Goal: Task Accomplishment & Management: Manage account settings

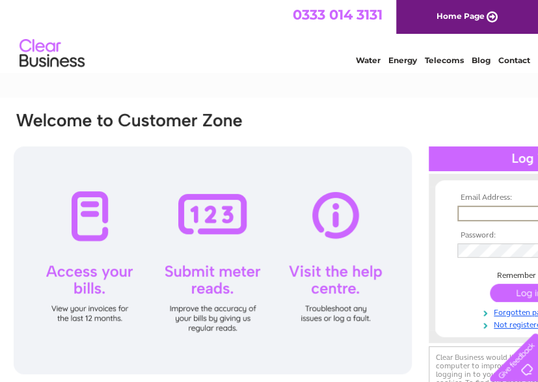
type input "richard.smith@eastdunbarton.gov.uk"
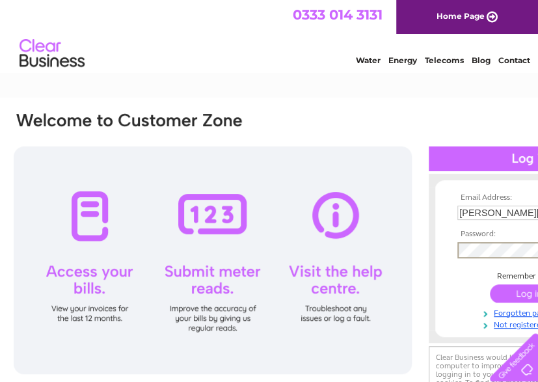
click at [490, 284] on input "submit" at bounding box center [530, 293] width 80 height 18
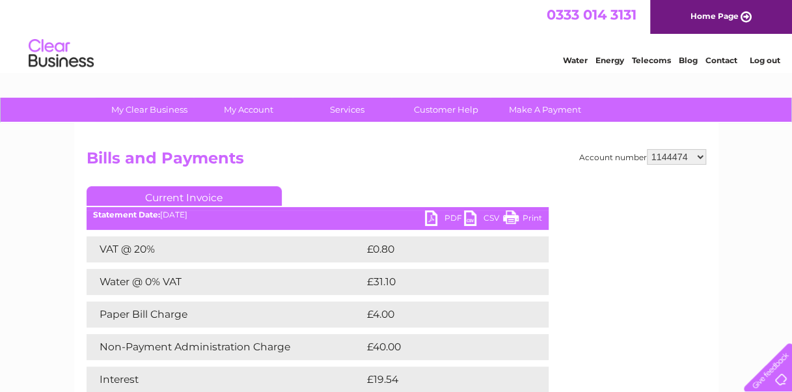
click at [661, 155] on select "910519 924735 949926 953550 995586 1144474 1147038 30264617 30291883 30294298 3…" at bounding box center [676, 157] width 59 height 16
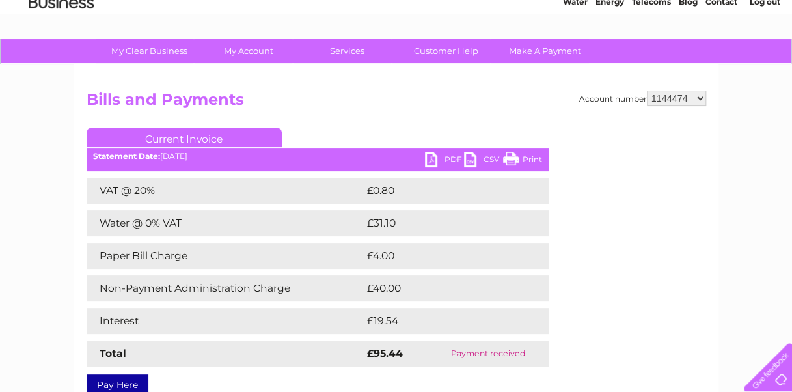
scroll to position [59, 0]
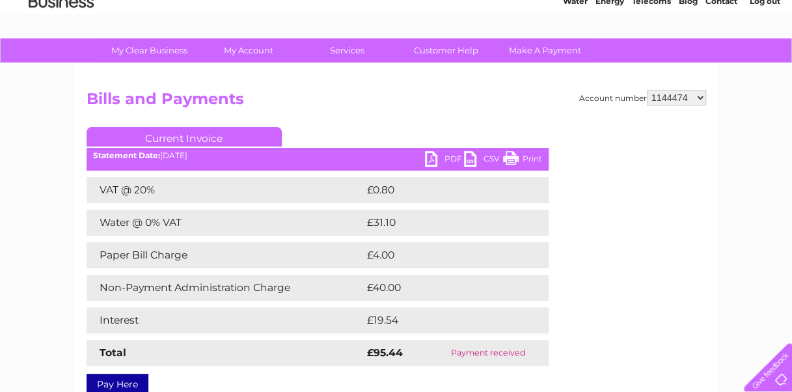
click at [678, 96] on select "910519 924735 949926 953550 995586 1144474 1147038 30264617 30291883 30294298 3…" at bounding box center [676, 98] width 59 height 16
select select "30318118"
click at [647, 90] on select "910519 924735 949926 953550 995586 1144474 1147038 30264617 30291883 30294298 3…" at bounding box center [676, 98] width 59 height 16
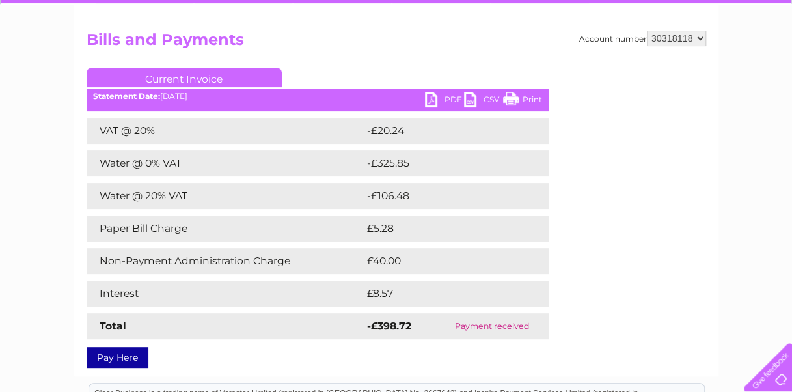
scroll to position [121, 0]
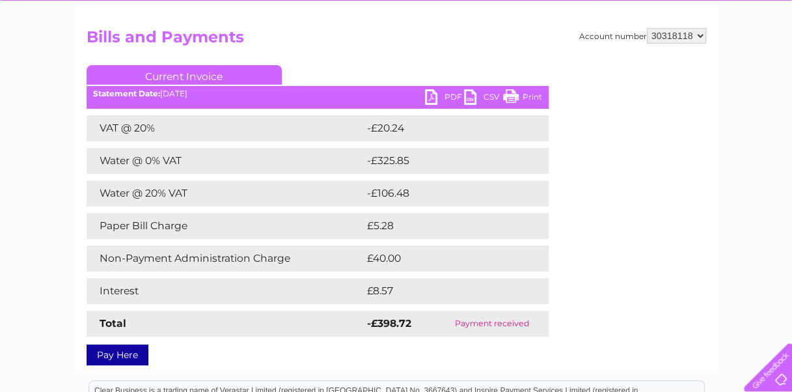
click at [435, 100] on link "PDF" at bounding box center [444, 98] width 39 height 19
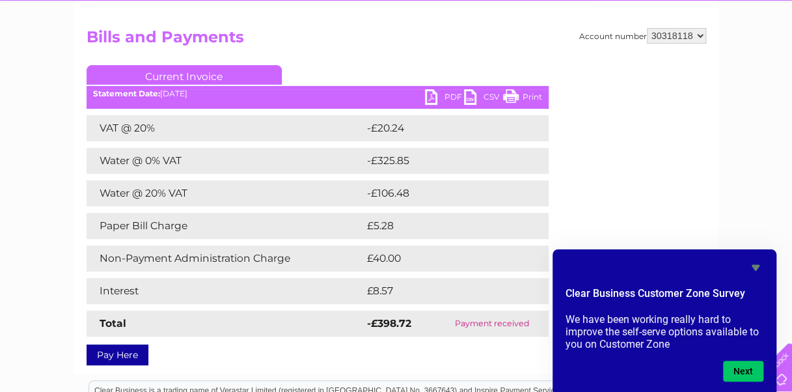
scroll to position [0, 0]
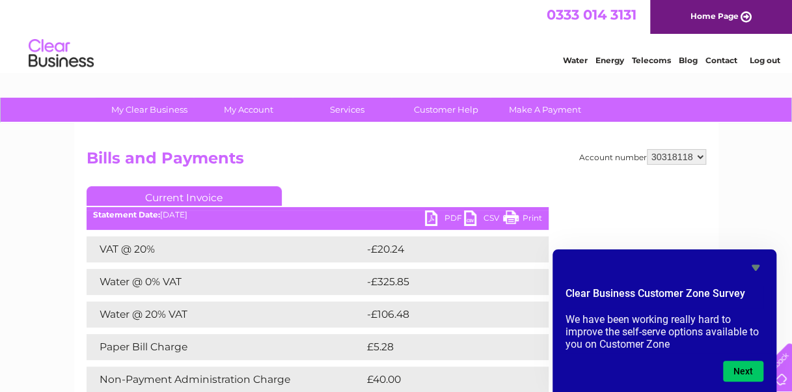
click at [674, 155] on select "910519 924735 949926 953550 995586 1144474 1147038 30264617 30291883 30294298 3…" at bounding box center [676, 157] width 59 height 16
select select "924735"
click at [647, 149] on select "910519 924735 949926 953550 995586 1144474 1147038 30264617 30291883 30294298 3…" at bounding box center [676, 157] width 59 height 16
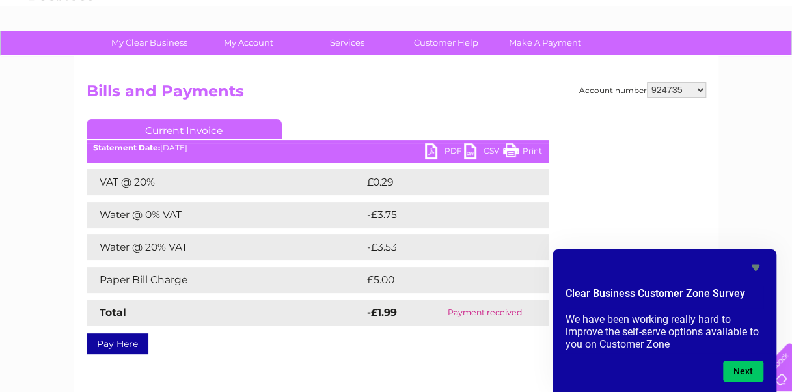
scroll to position [69, 0]
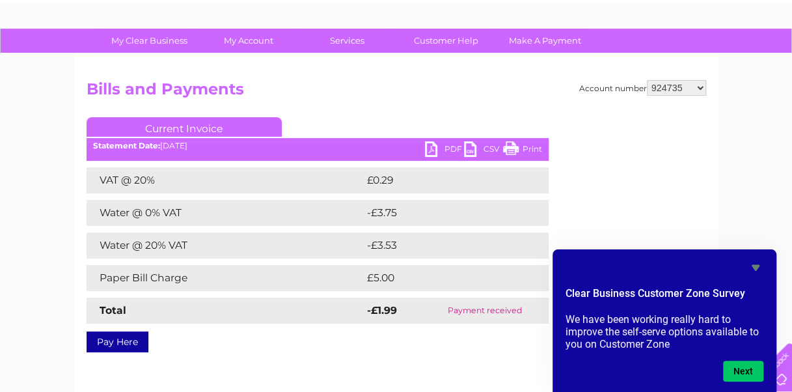
drag, startPoint x: 649, startPoint y: 92, endPoint x: 654, endPoint y: 103, distance: 11.4
click at [654, 103] on div "Account number 910519 924735 949926 953550 995586 1144474 1147038 30264617 3029…" at bounding box center [396, 213] width 619 height 267
select select "910519"
click at [647, 80] on select "910519 924735 949926 953550 995586 1144474 1147038 30264617 30291883 30294298 3…" at bounding box center [676, 88] width 59 height 16
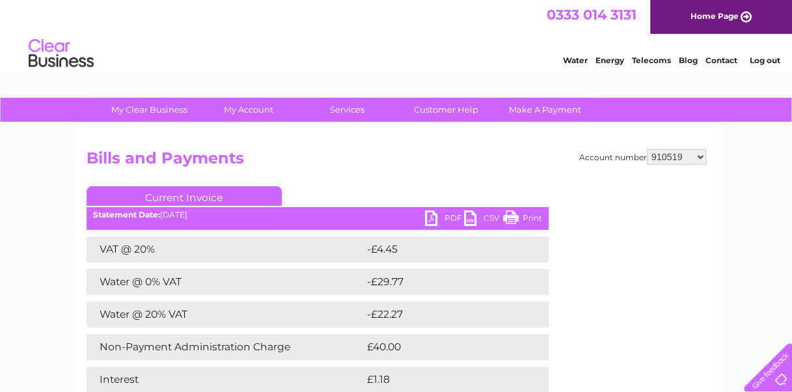
click at [680, 155] on select "910519 924735 949926 953550 995586 1144474 1147038 30264617 30291883 30294298 3…" at bounding box center [676, 157] width 59 height 16
select select "949926"
click at [647, 149] on select "910519 924735 949926 953550 995586 1144474 1147038 30264617 30291883 30294298 3…" at bounding box center [676, 157] width 59 height 16
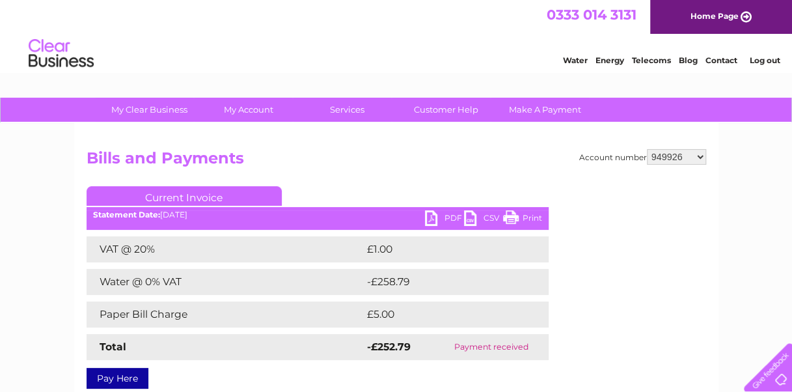
click at [682, 157] on select "910519 924735 949926 953550 995586 1144474 1147038 30264617 30291883 30294298 3…" at bounding box center [676, 157] width 59 height 16
select select "953550"
click at [647, 149] on select "910519 924735 949926 953550 995586 1144474 1147038 30264617 30291883 30294298 3…" at bounding box center [676, 157] width 59 height 16
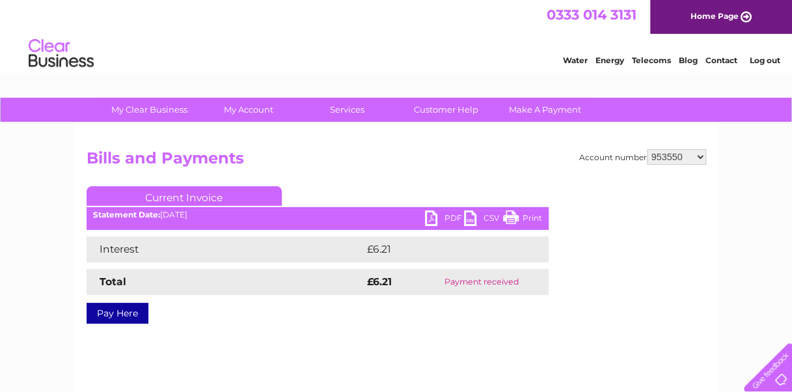
click at [686, 157] on select "910519 924735 949926 953550 995586 1144474 1147038 30264617 30291883 30294298 3…" at bounding box center [676, 157] width 59 height 16
select select "995586"
click at [647, 149] on select "910519 924735 949926 953550 995586 1144474 1147038 30264617 30291883 30294298 3…" at bounding box center [676, 157] width 59 height 16
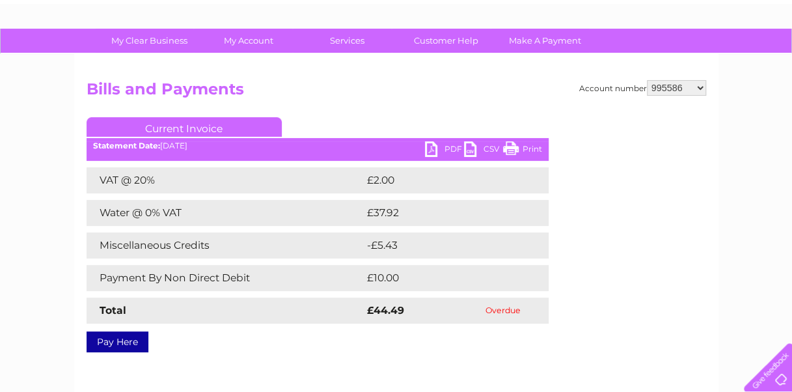
scroll to position [72, 0]
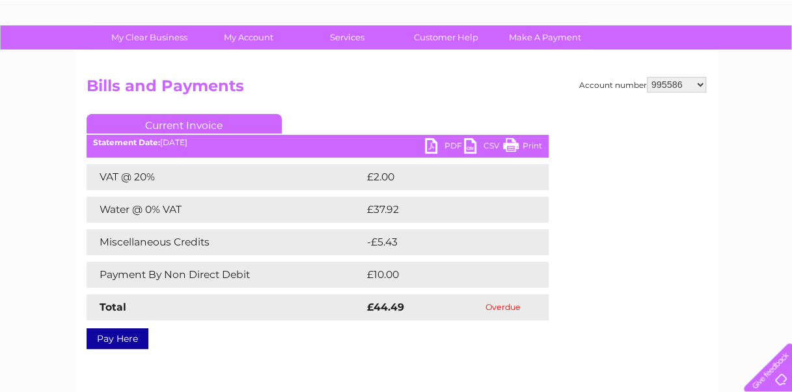
click at [667, 82] on select "910519 924735 949926 953550 995586 1144474 1147038 30264617 30291883 30294298 3…" at bounding box center [676, 85] width 59 height 16
select select "1144474"
click at [647, 77] on select "910519 924735 949926 953550 995586 1144474 1147038 30264617 30291883 30294298 3…" at bounding box center [676, 85] width 59 height 16
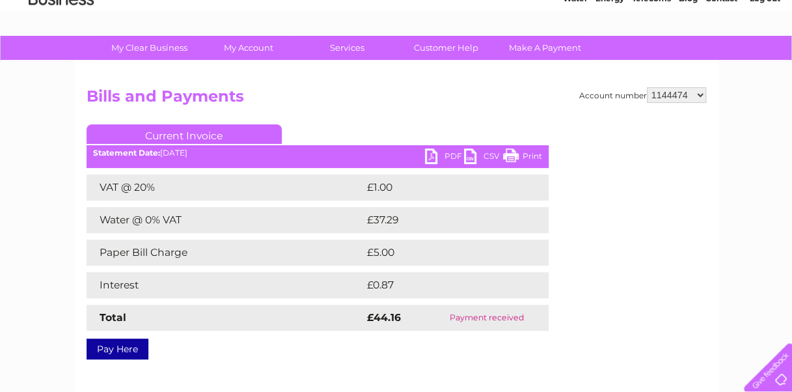
scroll to position [62, 0]
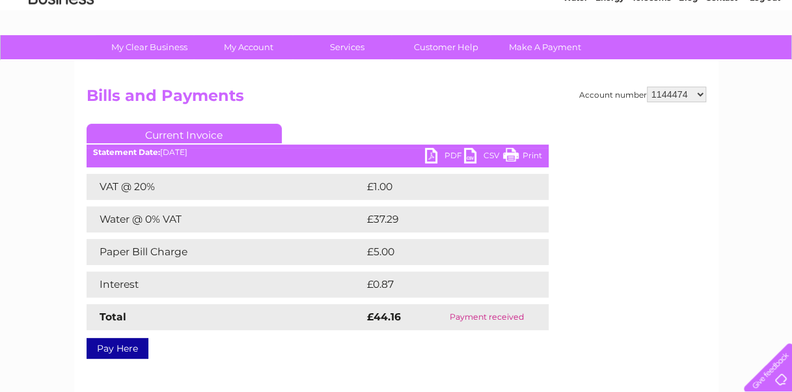
click at [693, 91] on select "910519 924735 949926 953550 995586 1144474 1147038 30264617 30291883 30294298 3…" at bounding box center [676, 95] width 59 height 16
select select "1147038"
click at [647, 87] on select "910519 924735 949926 953550 995586 1144474 1147038 30264617 30291883 30294298 3…" at bounding box center [676, 95] width 59 height 16
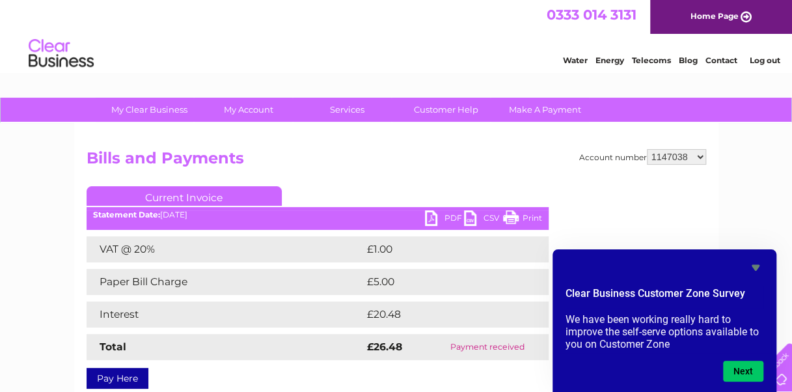
click at [432, 216] on link "PDF" at bounding box center [444, 219] width 39 height 19
click at [168, 76] on html "0333 014 3131 Home Page Water Energy Telecoms Blog Contact Log out" at bounding box center [396, 38] width 792 height 76
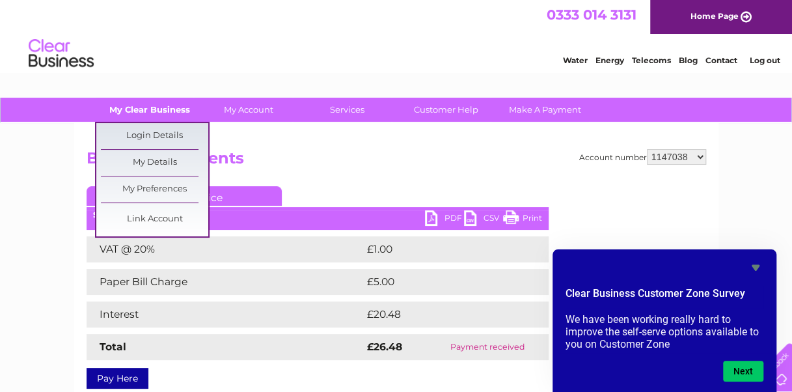
click at [167, 104] on link "My Clear Business" at bounding box center [149, 110] width 107 height 24
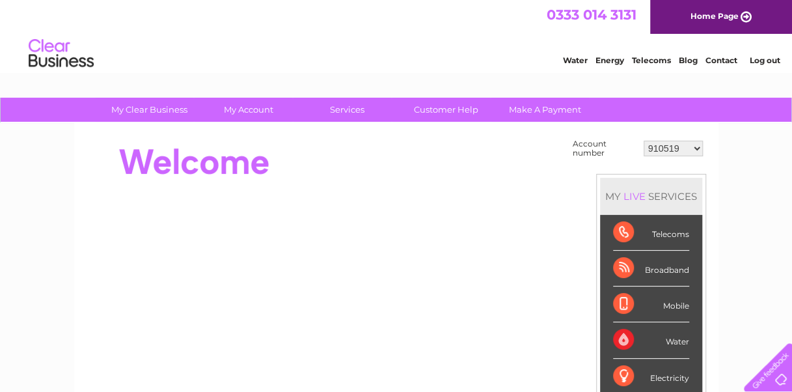
click at [667, 147] on select "910519 924735 949926 953550 995586 1144474 1147038 30264617 30291883 30294298 3…" at bounding box center [672, 149] width 59 height 16
select select "1147038"
click at [643, 141] on select "910519 924735 949926 953550 995586 1144474 1147038 30264617 30291883 30294298 3…" at bounding box center [672, 149] width 59 height 16
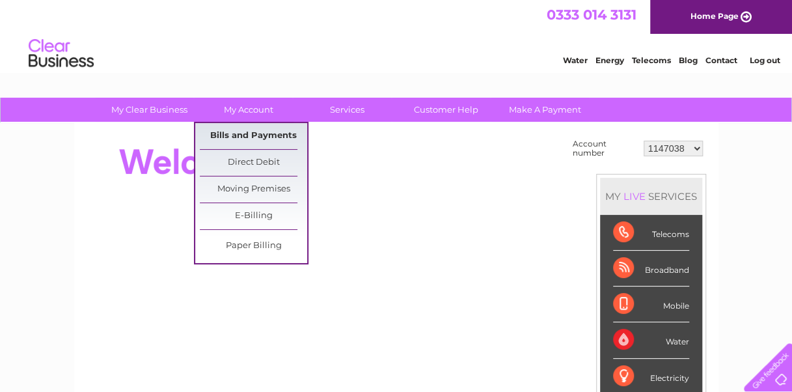
click at [256, 133] on link "Bills and Payments" at bounding box center [253, 136] width 107 height 26
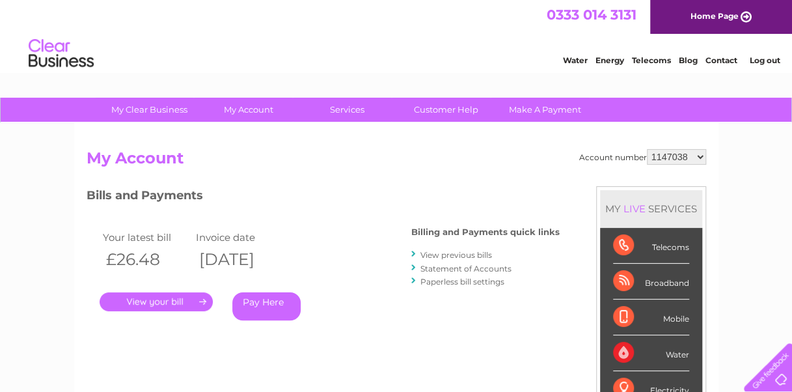
click at [453, 269] on link "Statement of Accounts" at bounding box center [465, 268] width 91 height 10
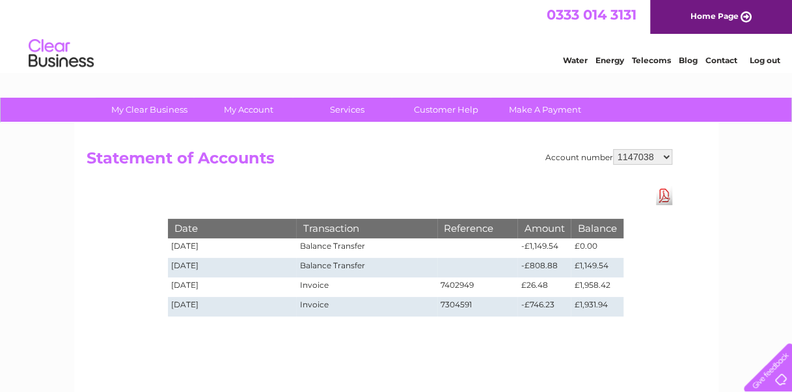
click at [637, 156] on select "910519 924735 949926 953550 995586 1144474 1147038 30264617 30291883 30294298 3…" at bounding box center [642, 157] width 59 height 16
select select "30264617"
click at [613, 149] on select "910519 924735 949926 953550 995586 1144474 1147038 30264617 30291883 30294298 3…" at bounding box center [642, 157] width 59 height 16
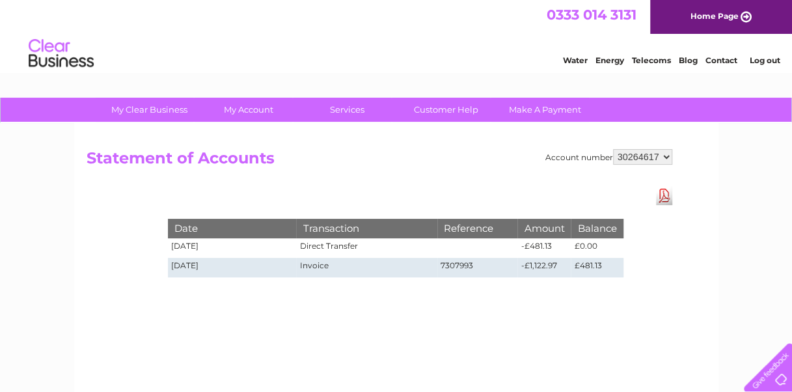
click at [654, 159] on select "910519 924735 949926 953550 995586 1144474 1147038 30264617 30291883 30294298 3…" at bounding box center [642, 157] width 59 height 16
select select "30294298"
click at [613, 149] on select "910519 924735 949926 953550 995586 1144474 1147038 30264617 30291883 30294298 3…" at bounding box center [642, 157] width 59 height 16
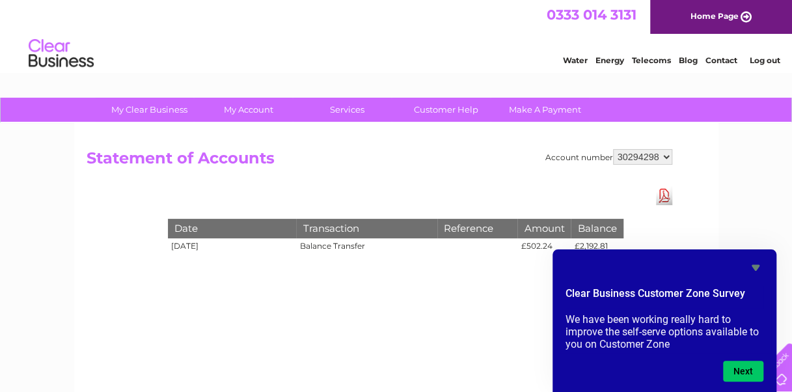
click at [635, 153] on select "910519 924735 949926 953550 995586 1144474 1147038 30264617 30291883 30294298 3…" at bounding box center [642, 157] width 59 height 16
select select "30298522"
click at [613, 149] on select "910519 924735 949926 953550 995586 1144474 1147038 30264617 30291883 30294298 3…" at bounding box center [642, 157] width 59 height 16
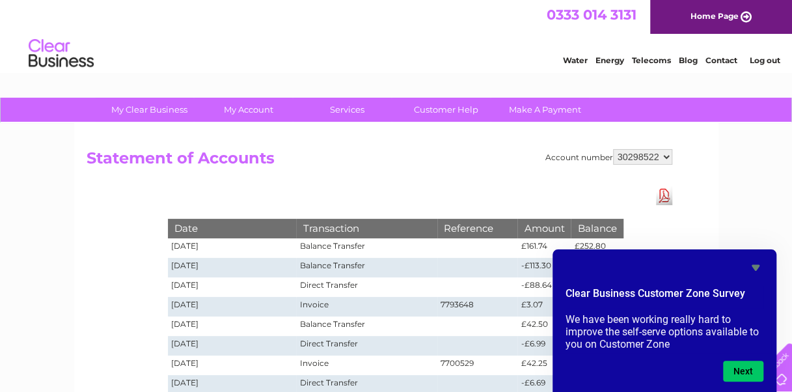
click at [624, 155] on select "910519 924735 949926 953550 995586 1144474 1147038 30264617 30291883 30294298 3…" at bounding box center [642, 157] width 59 height 16
select select "30313523"
click at [613, 149] on select "910519 924735 949926 953550 995586 1144474 1147038 30264617 30291883 30294298 3…" at bounding box center [642, 157] width 59 height 16
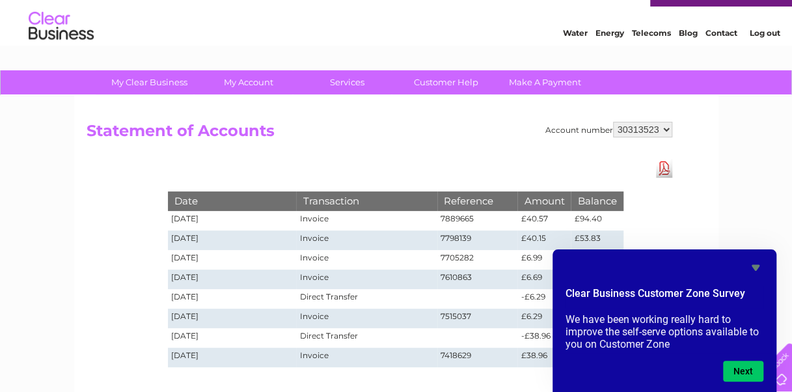
scroll to position [25, 0]
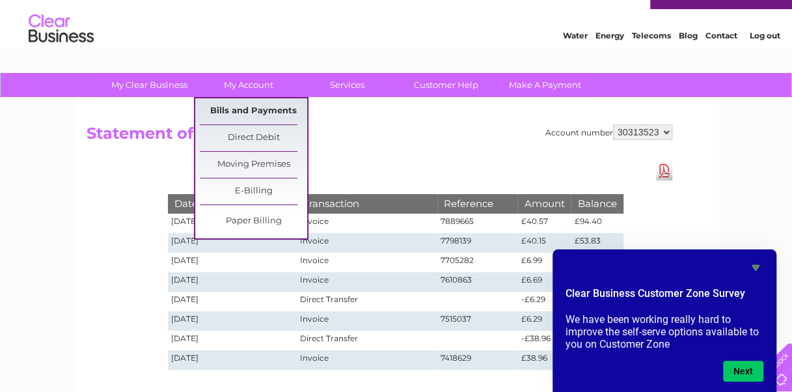
click at [250, 109] on link "Bills and Payments" at bounding box center [253, 111] width 107 height 26
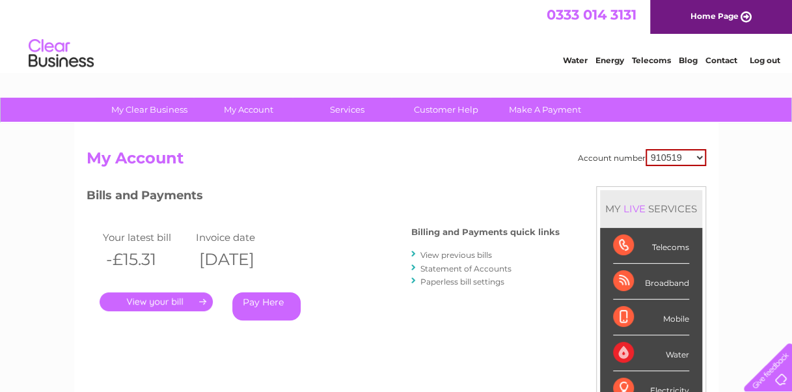
click at [682, 152] on select "910519 924735 949926 953550 995586 1144474 1147038 30264617 30291883 30294298 3…" at bounding box center [675, 157] width 61 height 17
select select "30313523"
click at [645, 149] on select "910519 924735 949926 953550 995586 1144474 1147038 30264617 30291883 30294298 3…" at bounding box center [675, 157] width 61 height 17
click at [156, 299] on link "." at bounding box center [156, 301] width 113 height 19
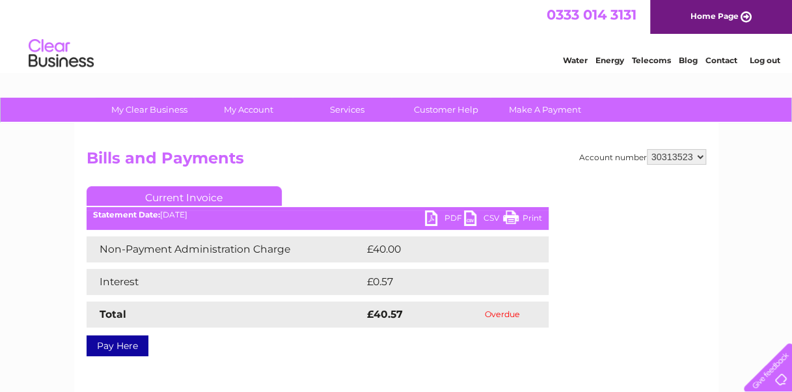
click at [434, 222] on link "PDF" at bounding box center [444, 219] width 39 height 19
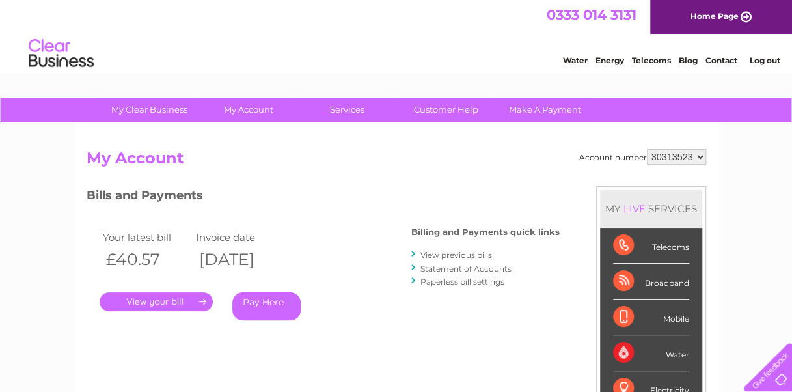
click at [445, 255] on link "View previous bills" at bounding box center [456, 255] width 72 height 10
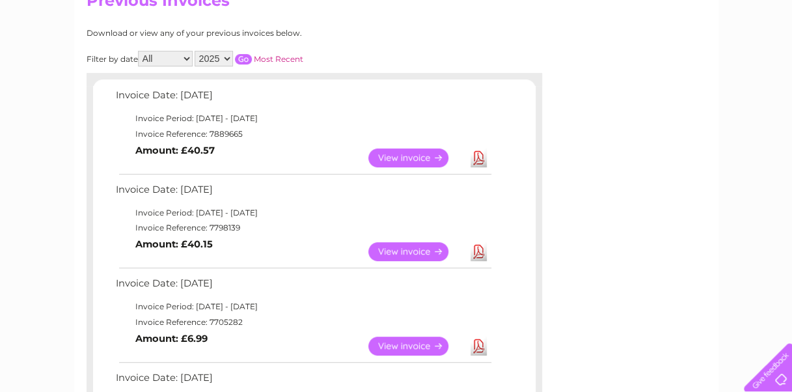
scroll to position [160, 0]
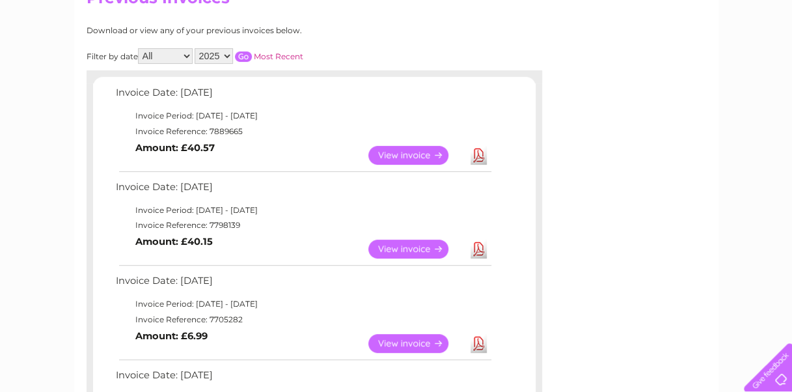
click at [477, 247] on link "Download" at bounding box center [478, 248] width 16 height 19
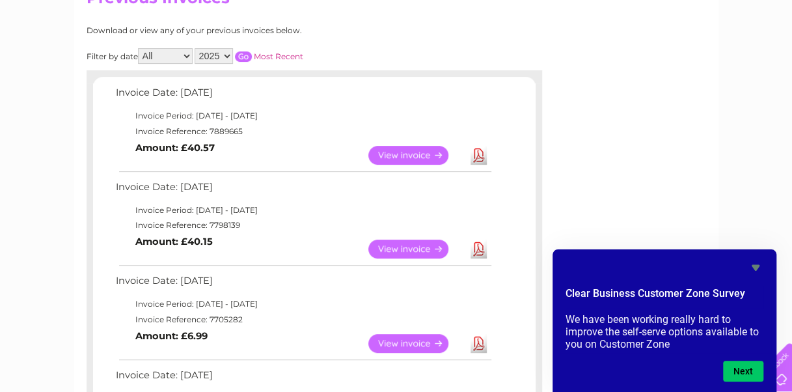
click at [220, 223] on td "Invoice Reference: 7798139" at bounding box center [303, 225] width 381 height 16
copy td "7798139"
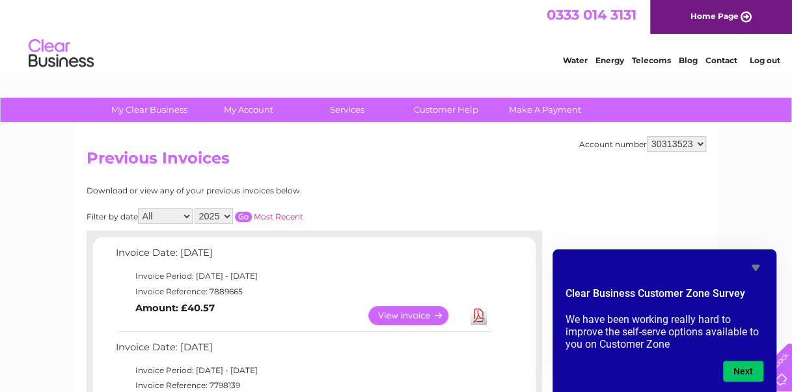
drag, startPoint x: 792, startPoint y: 91, endPoint x: 772, endPoint y: 8, distance: 85.7
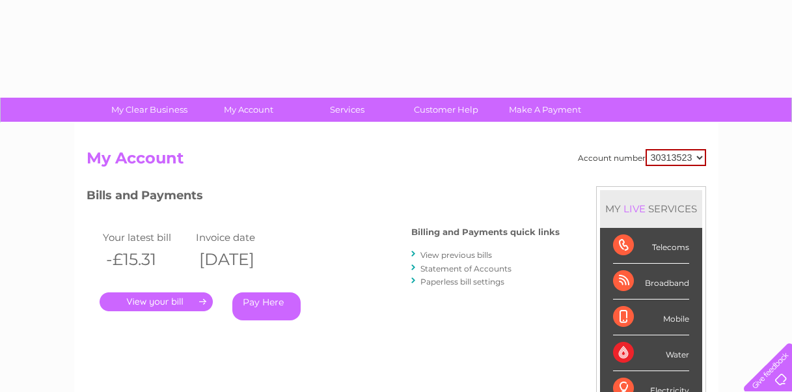
select select "30313523"
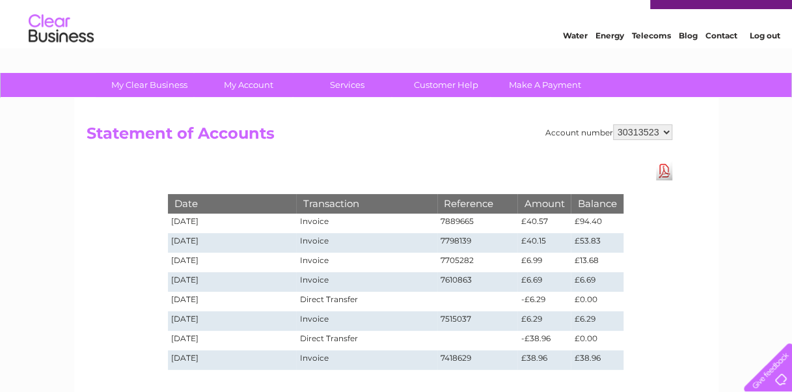
click at [636, 125] on select "910519 924735 949926 953550 995586 1144474 1147038 30264617 30291883 30294298 3…" at bounding box center [642, 132] width 59 height 16
select select "30315186"
click at [613, 124] on select "910519 924735 949926 953550 995586 1144474 1147038 30264617 30291883 30294298 3…" at bounding box center [642, 132] width 59 height 16
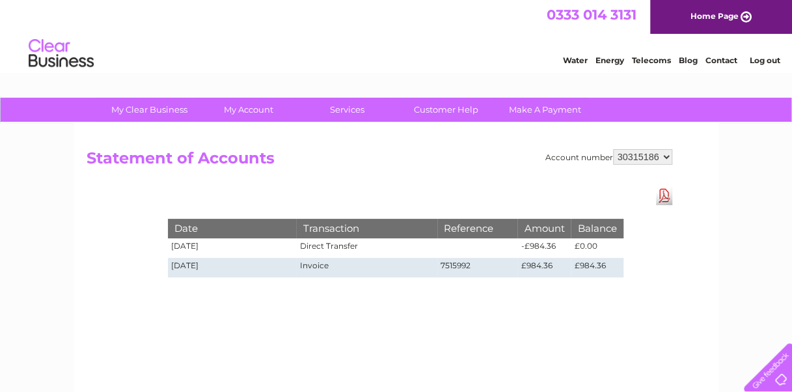
click at [635, 163] on select "910519 924735 949926 953550 995586 1144474 1147038 30264617 30291883 30294298 3…" at bounding box center [642, 157] width 59 height 16
select select "30316746"
click at [613, 149] on select "910519 924735 949926 953550 995586 1144474 1147038 30264617 30291883 30294298 3…" at bounding box center [642, 157] width 59 height 16
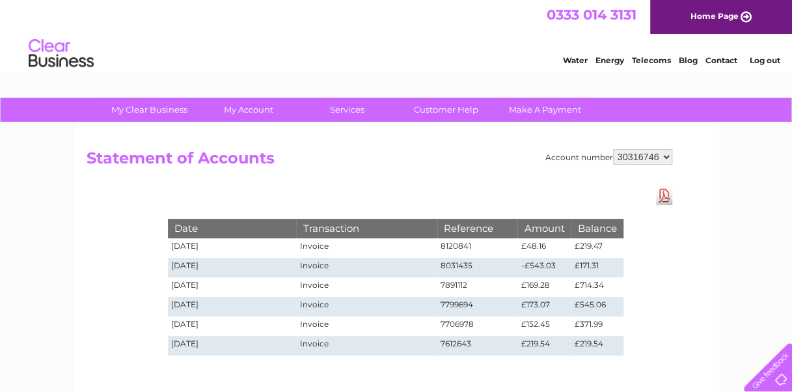
click at [642, 155] on select "910519 924735 949926 953550 995586 1144474 1147038 30264617 30291883 30294298 3…" at bounding box center [642, 157] width 59 height 16
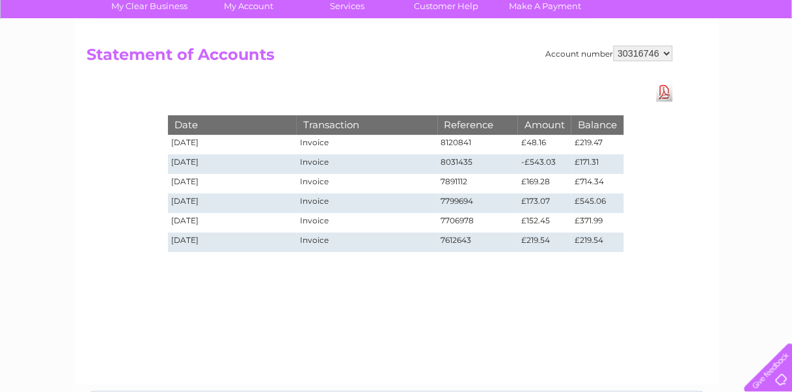
scroll to position [106, 0]
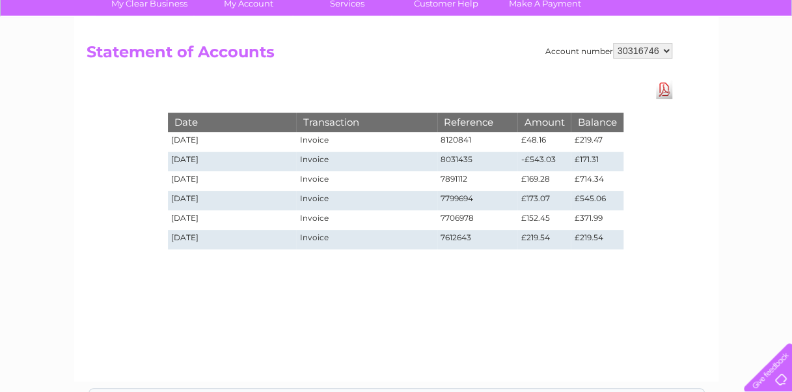
click at [635, 46] on select "910519 924735 949926 953550 995586 1144474 1147038 30264617 30291883 30294298 3…" at bounding box center [642, 51] width 59 height 16
select select "30318118"
click at [613, 43] on select "910519 924735 949926 953550 995586 1144474 1147038 30264617 30291883 30294298 3…" at bounding box center [642, 51] width 59 height 16
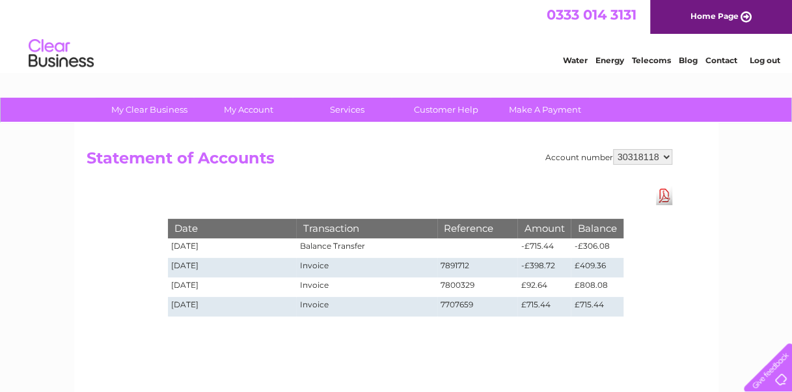
click at [642, 149] on select "910519 924735 949926 953550 995586 1144474 1147038 30264617 30291883 30294298 3…" at bounding box center [642, 157] width 59 height 16
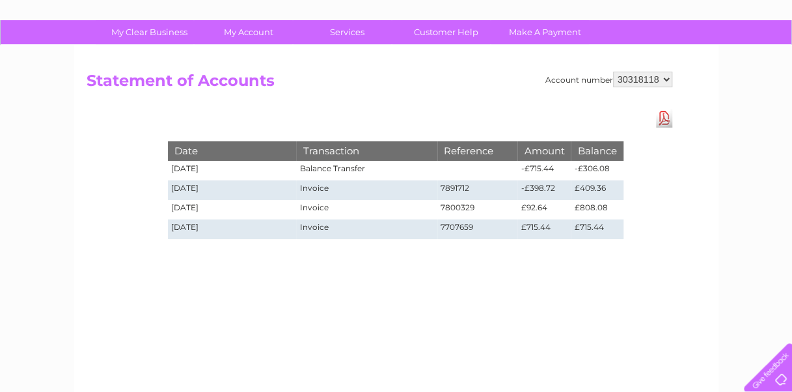
scroll to position [83, 0]
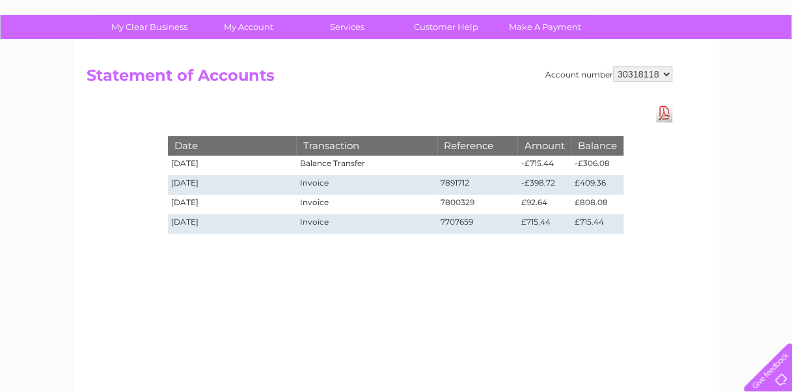
click at [660, 73] on select "910519 924735 949926 953550 995586 1144474 1147038 30264617 30291883 30294298 3…" at bounding box center [642, 74] width 59 height 16
select select "30319398"
click at [613, 66] on select "910519 924735 949926 953550 995586 1144474 1147038 30264617 30291883 30294298 3…" at bounding box center [642, 74] width 59 height 16
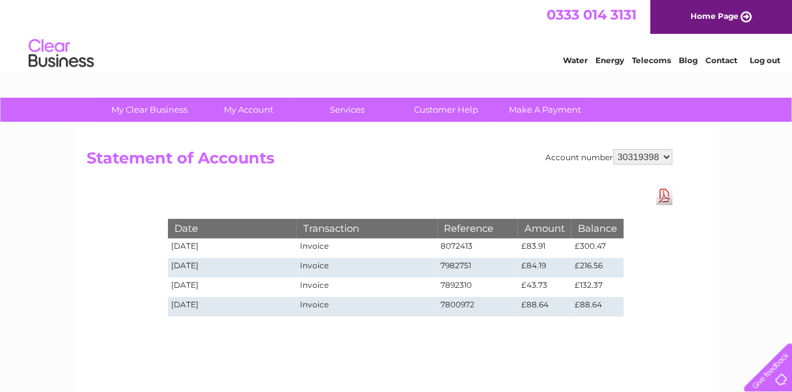
click at [641, 151] on select "910519 924735 949926 953550 995586 1144474 1147038 30264617 30291883 30294298 3…" at bounding box center [642, 157] width 59 height 16
select select "30313523"
click at [613, 149] on select "910519 924735 949926 953550 995586 1144474 1147038 30264617 30291883 30294298 3…" at bounding box center [642, 157] width 59 height 16
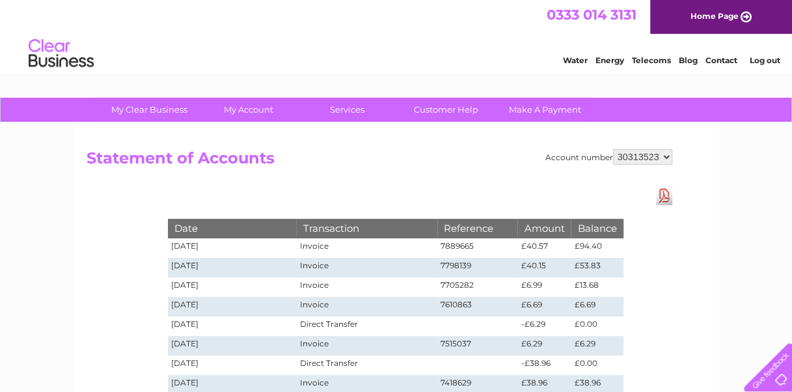
click at [641, 157] on select "910519 924735 949926 953550 995586 1144474 1147038 30264617 30291883 30294298 3…" at bounding box center [642, 157] width 59 height 16
select select "949926"
click at [613, 149] on select "910519 924735 949926 953550 995586 1144474 1147038 30264617 30291883 30294298 3…" at bounding box center [642, 157] width 59 height 16
